Goal: Task Accomplishment & Management: Manage account settings

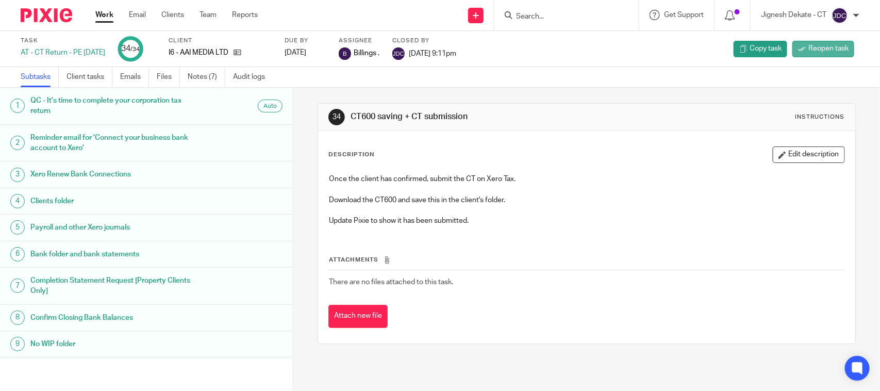
click at [808, 44] on span "Reopen task" at bounding box center [828, 48] width 40 height 10
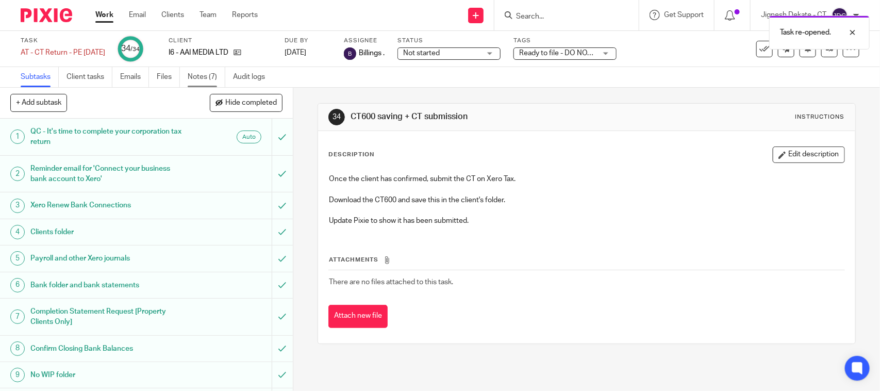
click at [202, 78] on link "Notes (7)" at bounding box center [207, 77] width 38 height 20
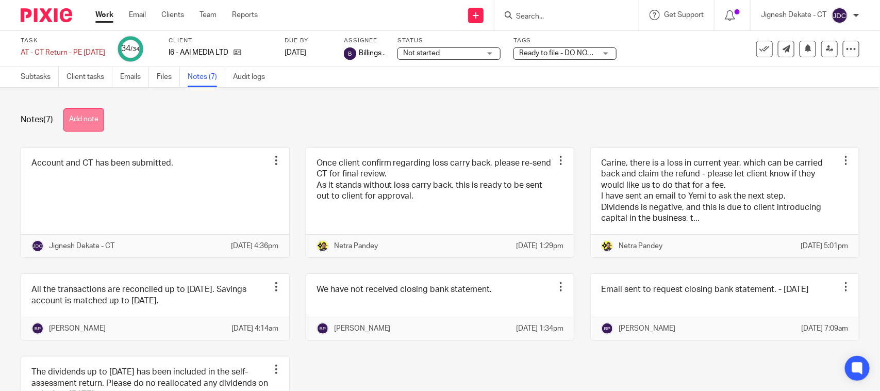
click at [92, 122] on button "Add note" at bounding box center [83, 119] width 41 height 23
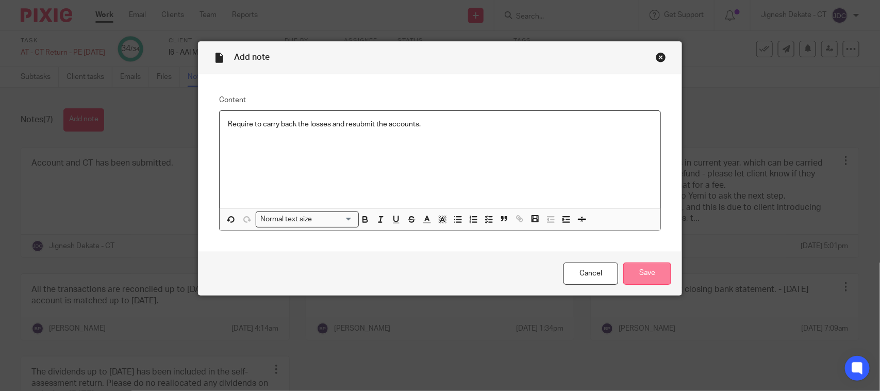
click at [636, 277] on input "Save" at bounding box center [647, 273] width 48 height 22
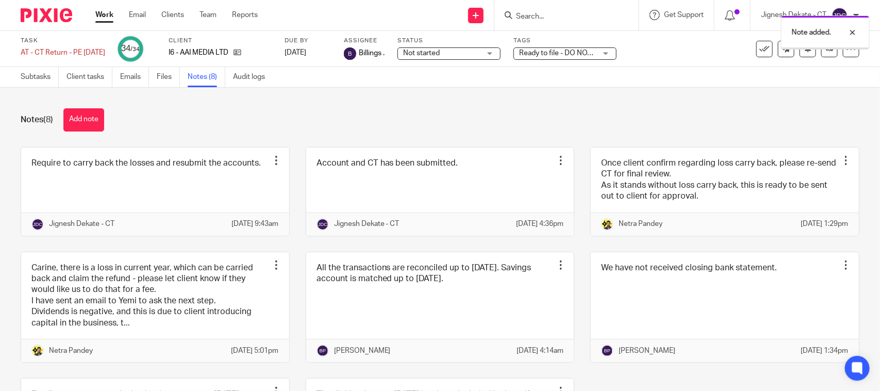
click at [39, 81] on link "Subtasks" at bounding box center [40, 77] width 38 height 20
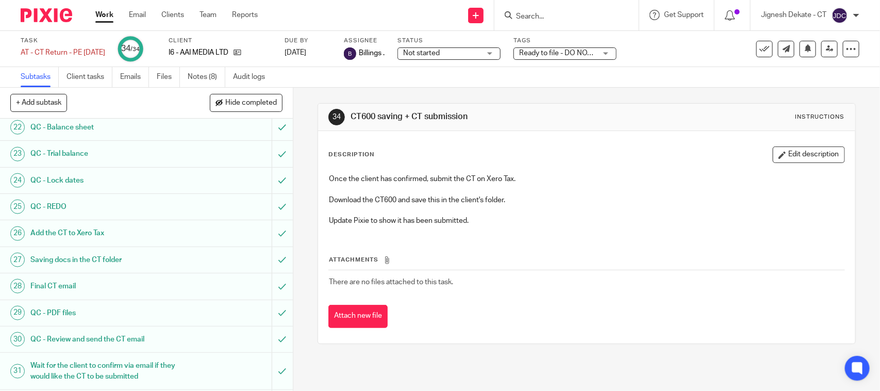
scroll to position [695, 0]
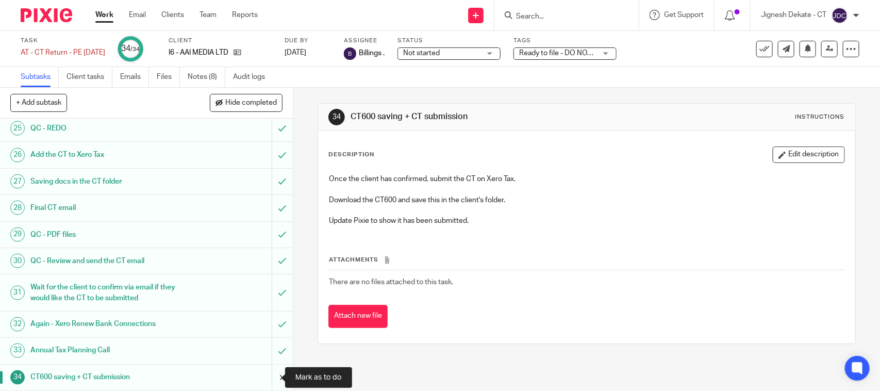
click at [266, 375] on input "submit" at bounding box center [146, 377] width 293 height 26
click at [268, 354] on input "submit" at bounding box center [146, 351] width 293 height 26
click at [266, 325] on input "submit" at bounding box center [146, 324] width 293 height 26
click at [266, 300] on input "submit" at bounding box center [146, 292] width 293 height 37
click at [269, 259] on input "submit" at bounding box center [146, 261] width 293 height 26
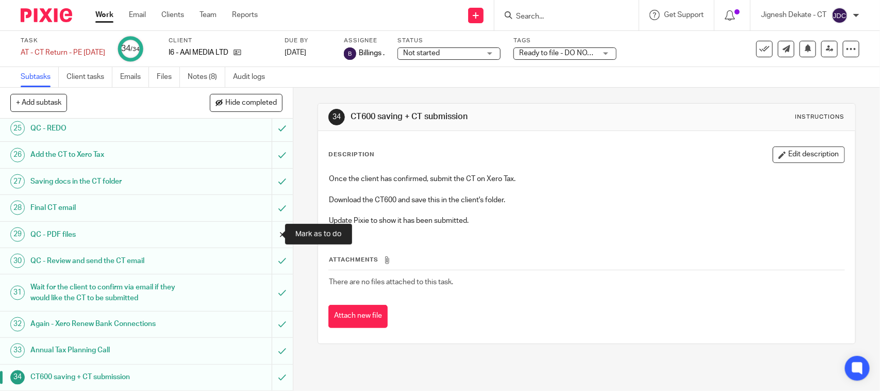
click at [269, 239] on input "submit" at bounding box center [146, 235] width 293 height 26
click at [269, 210] on input "submit" at bounding box center [146, 208] width 293 height 26
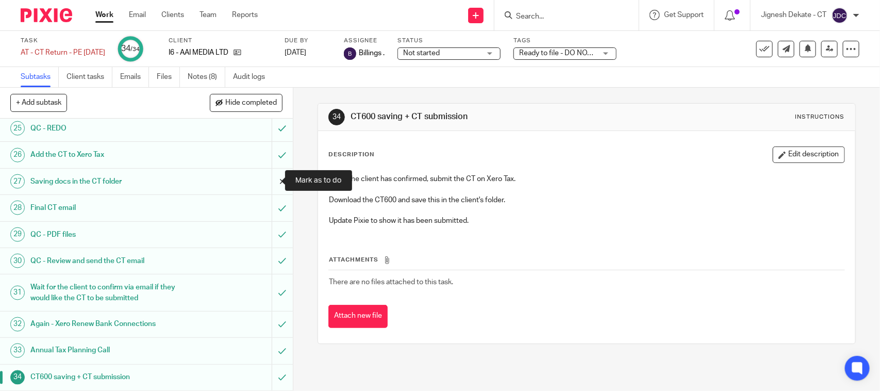
click at [269, 180] on input "submit" at bounding box center [146, 182] width 293 height 26
click at [268, 156] on input "submit" at bounding box center [146, 155] width 293 height 26
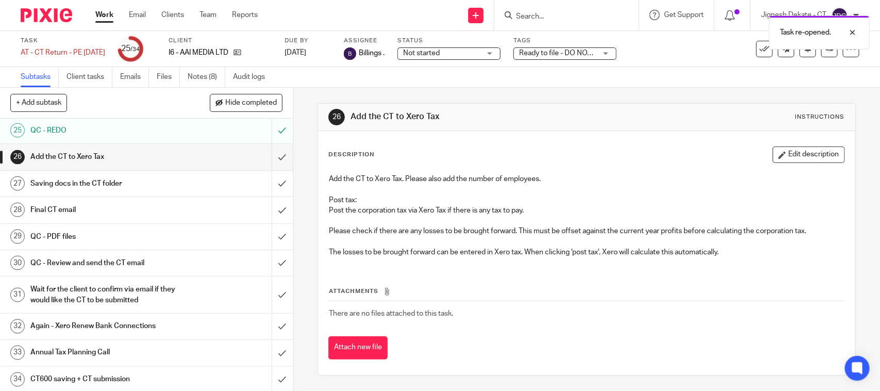
scroll to position [695, 0]
